Goal: Task Accomplishment & Management: Use online tool/utility

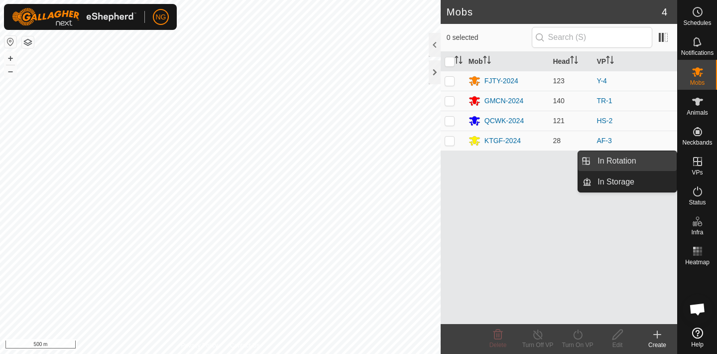
click at [640, 162] on link "In Rotation" at bounding box center [634, 161] width 85 height 20
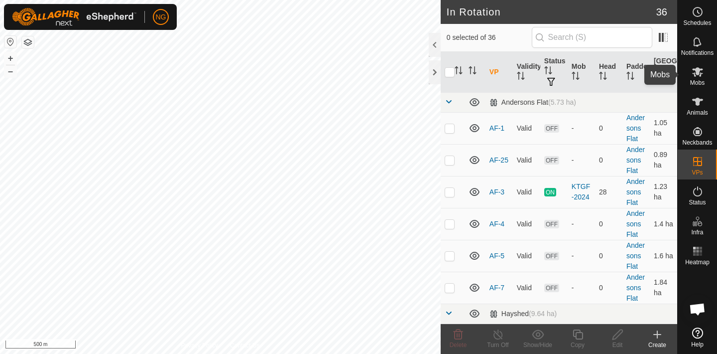
click at [698, 69] on icon at bounding box center [697, 71] width 11 height 9
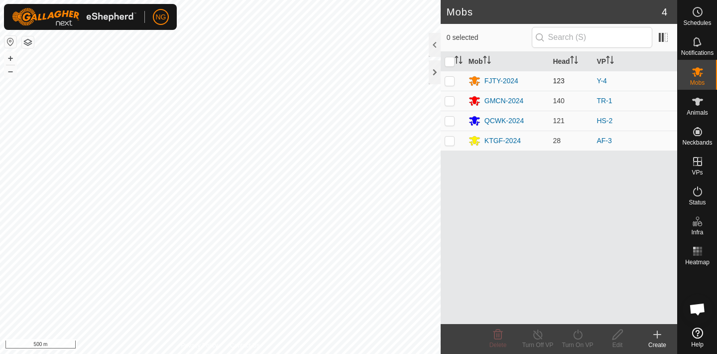
click at [450, 81] on p-checkbox at bounding box center [450, 81] width 10 height 8
checkbox input "true"
click at [577, 336] on icon at bounding box center [578, 334] width 12 height 12
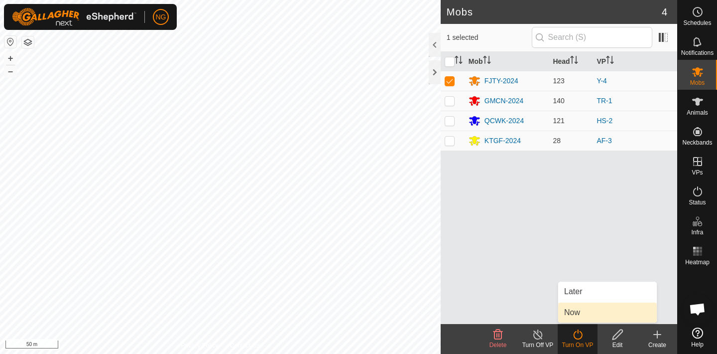
click at [591, 316] on link "Now" at bounding box center [607, 312] width 99 height 20
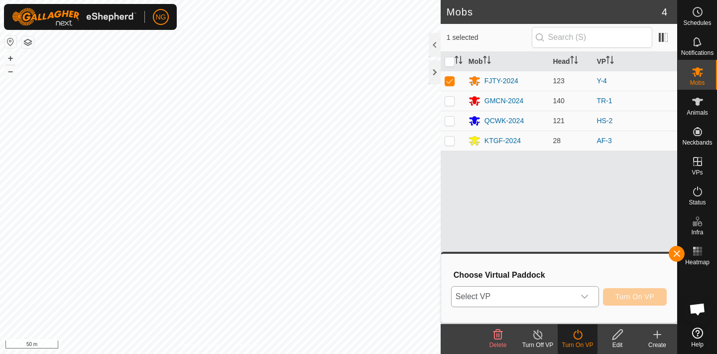
click at [584, 295] on icon "dropdown trigger" at bounding box center [585, 296] width 8 height 8
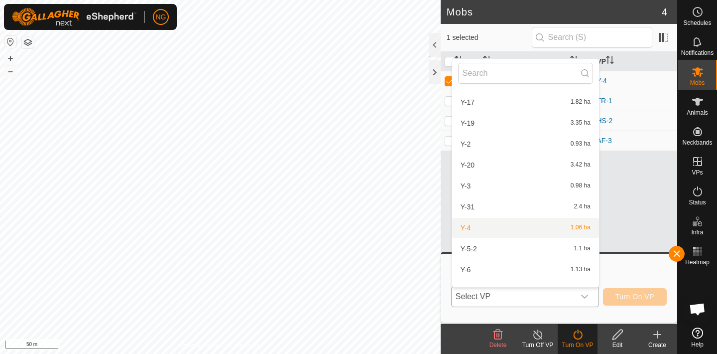
scroll to position [659, 0]
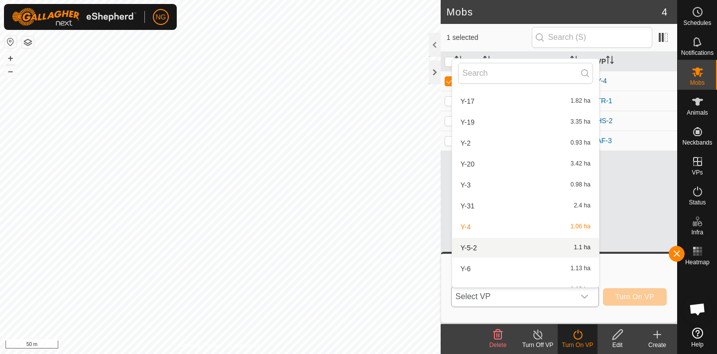
click at [520, 249] on li "Y-5-2 1.1 ha" at bounding box center [525, 248] width 147 height 20
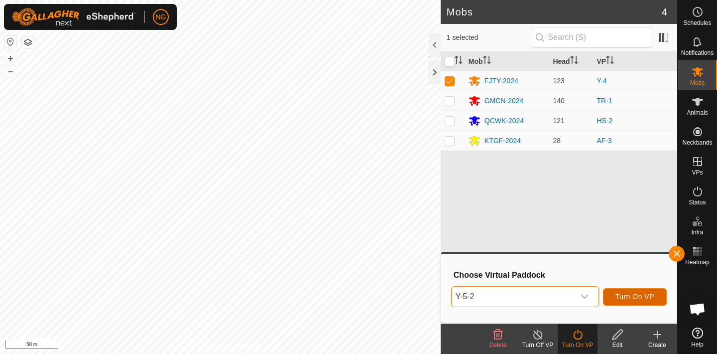
click at [621, 293] on span "Turn On VP" at bounding box center [635, 296] width 39 height 8
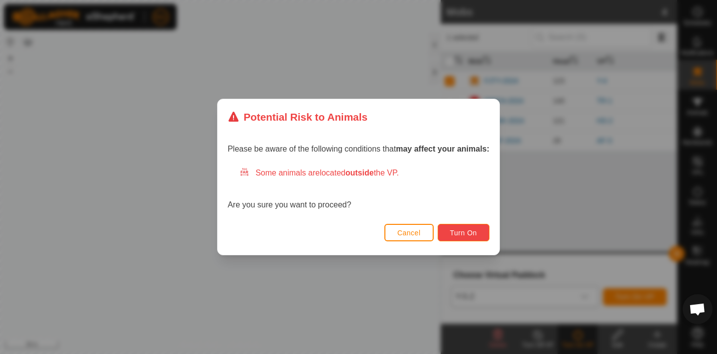
click at [464, 229] on span "Turn On" at bounding box center [463, 233] width 27 height 8
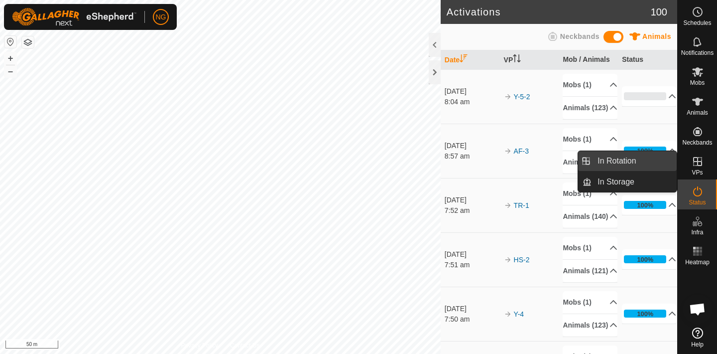
click at [664, 160] on link "In Rotation" at bounding box center [634, 161] width 85 height 20
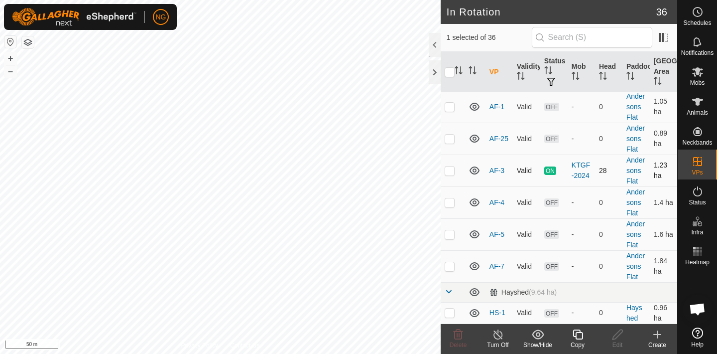
scroll to position [18, 0]
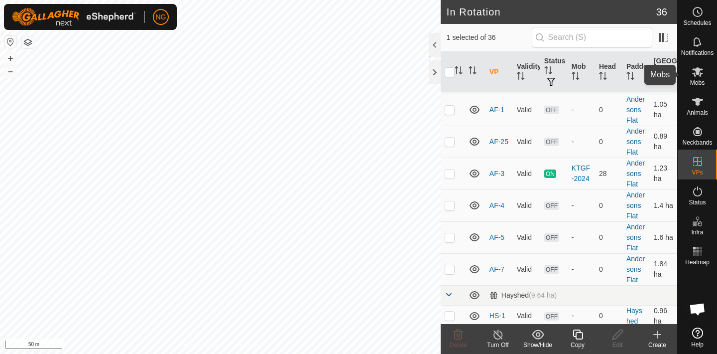
click at [697, 71] on icon at bounding box center [697, 71] width 11 height 9
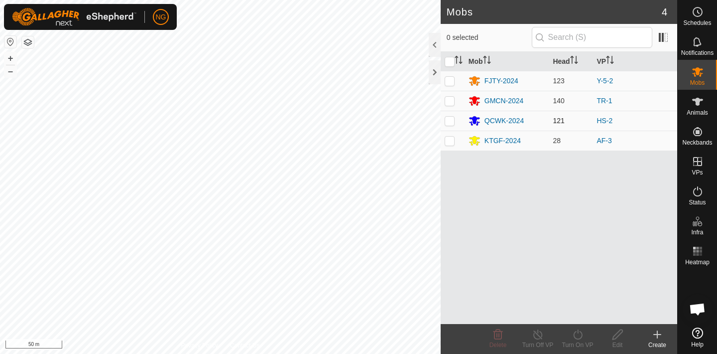
click at [449, 120] on p-checkbox at bounding box center [450, 121] width 10 height 8
checkbox input "true"
click at [576, 334] on icon at bounding box center [578, 334] width 12 height 12
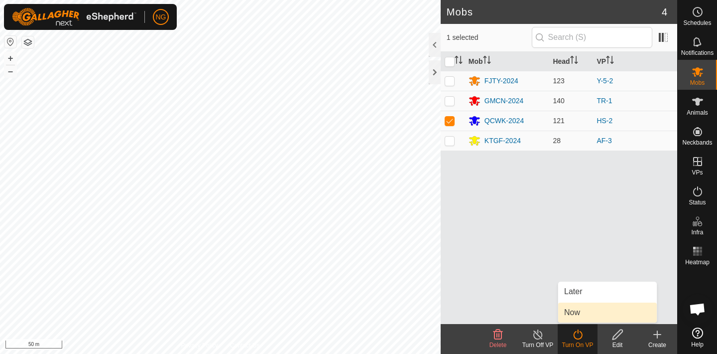
click at [589, 310] on link "Now" at bounding box center [607, 312] width 99 height 20
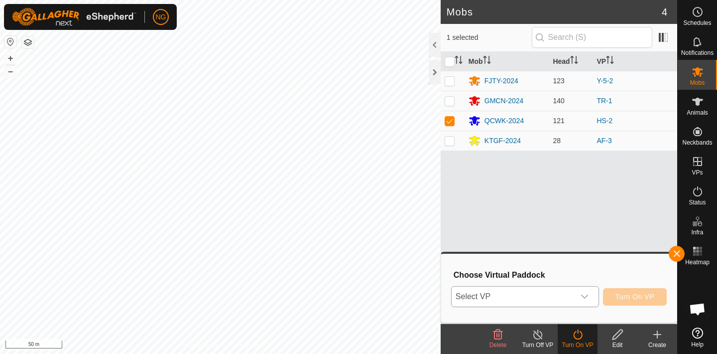
click at [583, 296] on icon "dropdown trigger" at bounding box center [584, 296] width 7 height 4
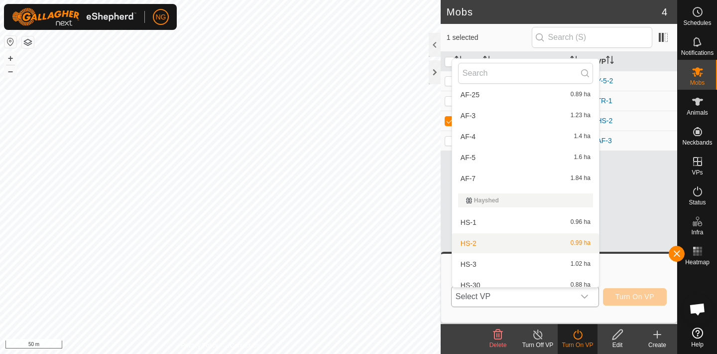
scroll to position [51, 0]
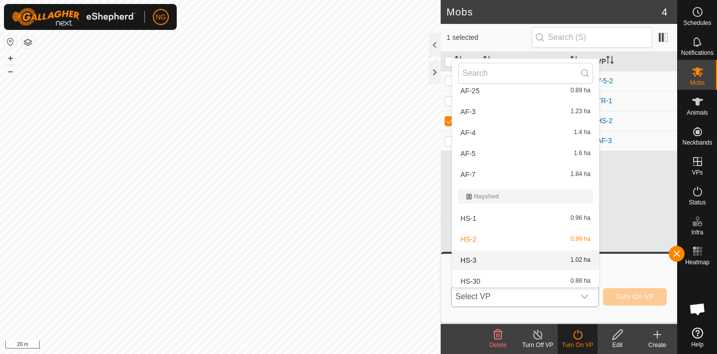
click at [479, 258] on li "HS-3 1.02 ha" at bounding box center [525, 260] width 147 height 20
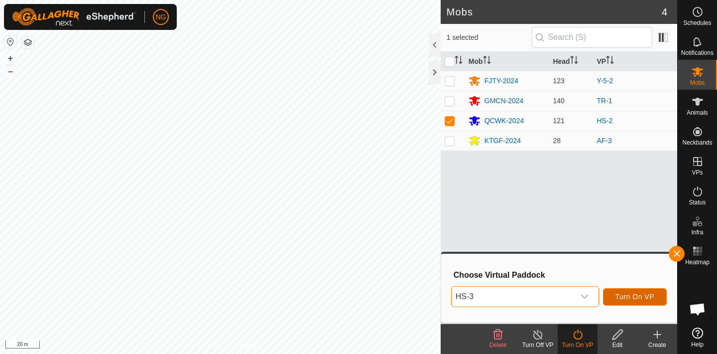
click at [624, 293] on span "Turn On VP" at bounding box center [635, 296] width 39 height 8
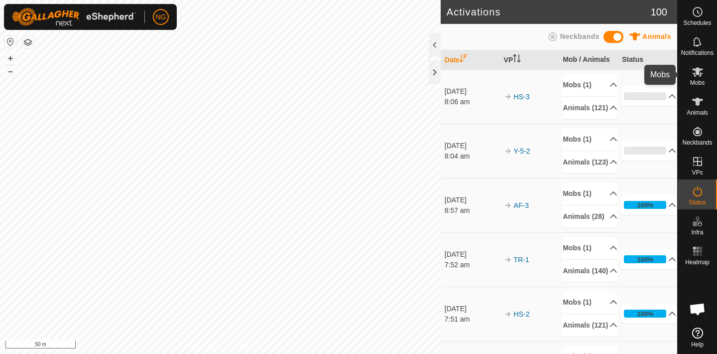
click at [696, 68] on icon at bounding box center [697, 71] width 11 height 9
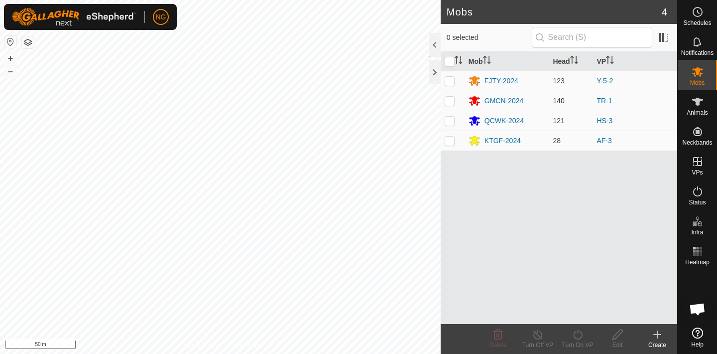
click at [449, 102] on p-checkbox at bounding box center [450, 101] width 10 height 8
checkbox input "true"
click at [579, 335] on icon at bounding box center [578, 334] width 12 height 12
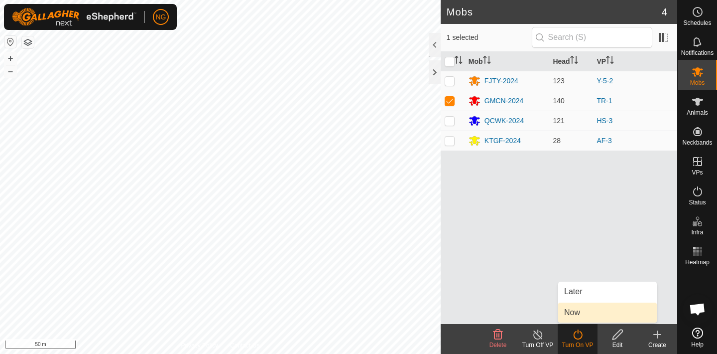
click at [583, 310] on link "Now" at bounding box center [607, 312] width 99 height 20
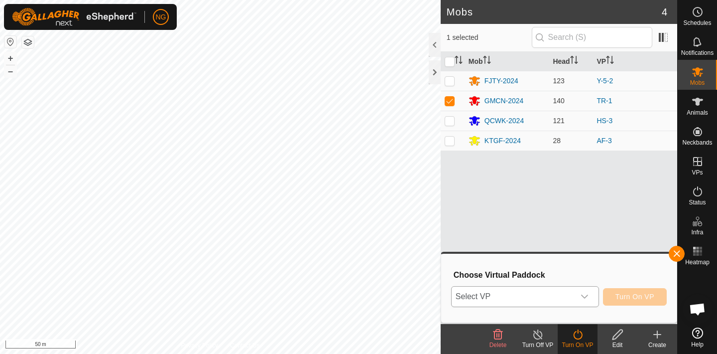
click at [584, 293] on icon "dropdown trigger" at bounding box center [585, 296] width 8 height 8
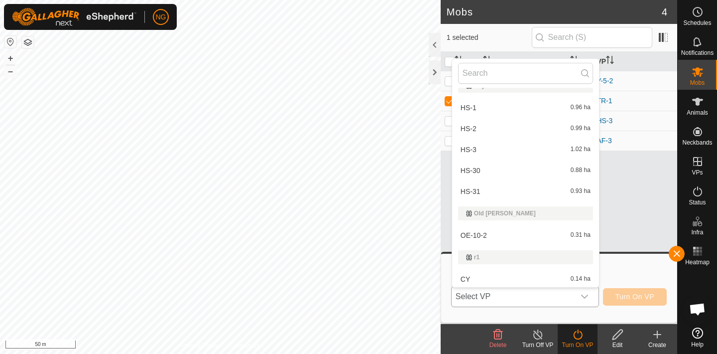
scroll to position [283, 0]
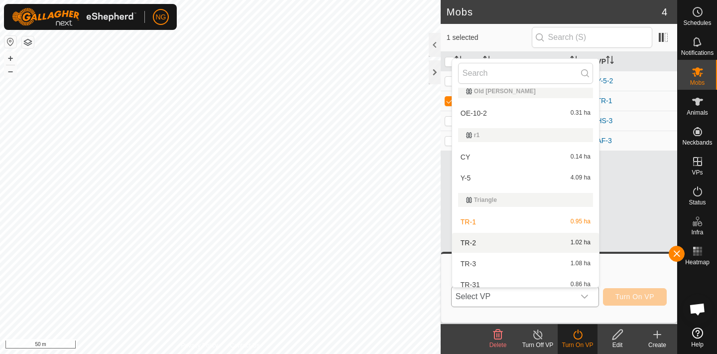
click at [545, 245] on li "TR-2 1.02 ha" at bounding box center [525, 243] width 147 height 20
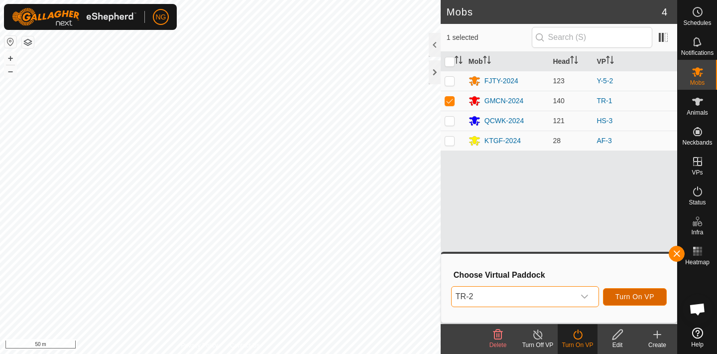
click at [625, 292] on button "Turn On VP" at bounding box center [635, 296] width 64 height 17
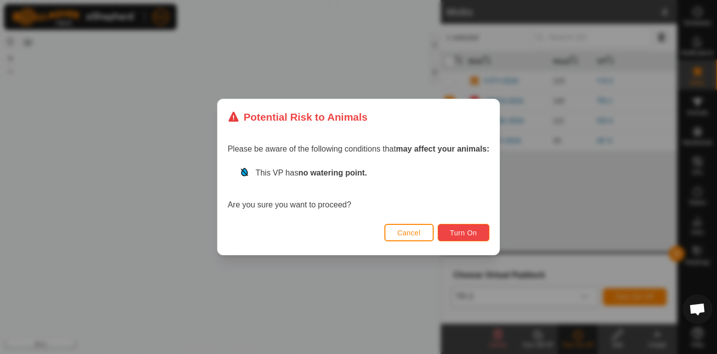
click at [462, 227] on button "Turn On" at bounding box center [464, 232] width 52 height 17
